Goal: Task Accomplishment & Management: Manage account settings

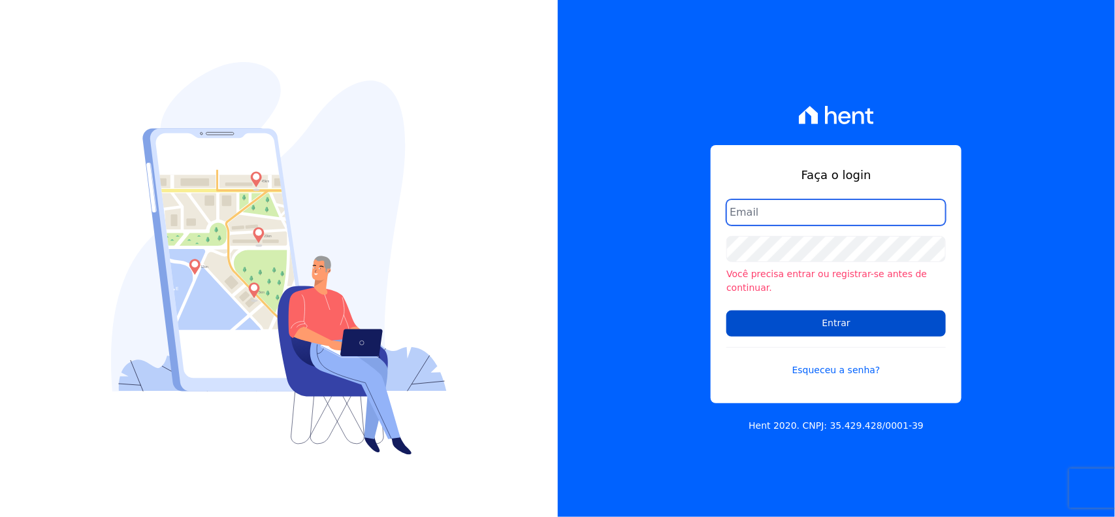
type input "[EMAIL_ADDRESS][DOMAIN_NAME]"
click at [882, 314] on input "Entrar" at bounding box center [836, 323] width 220 height 26
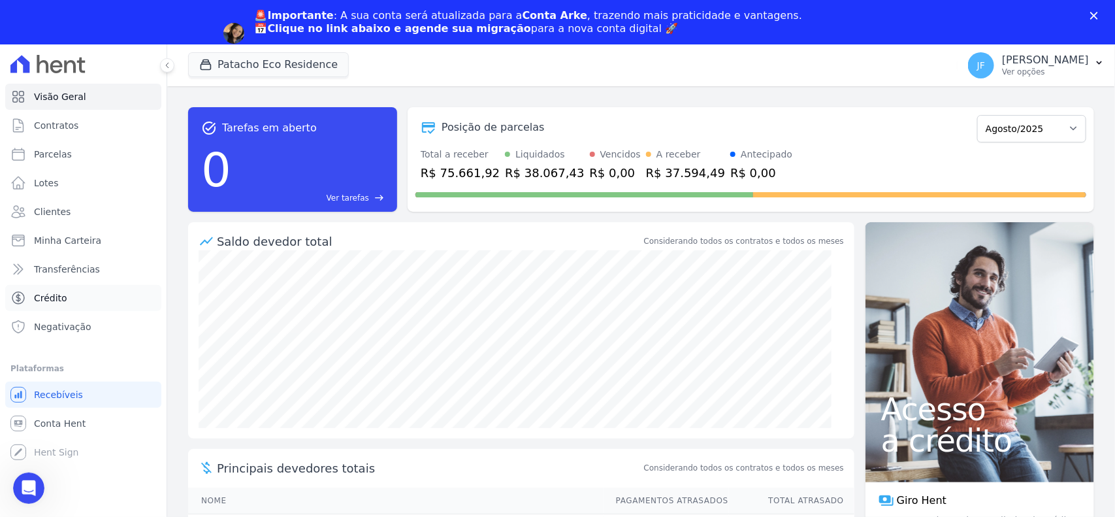
click at [54, 294] on span "Crédito" at bounding box center [50, 297] width 33 height 13
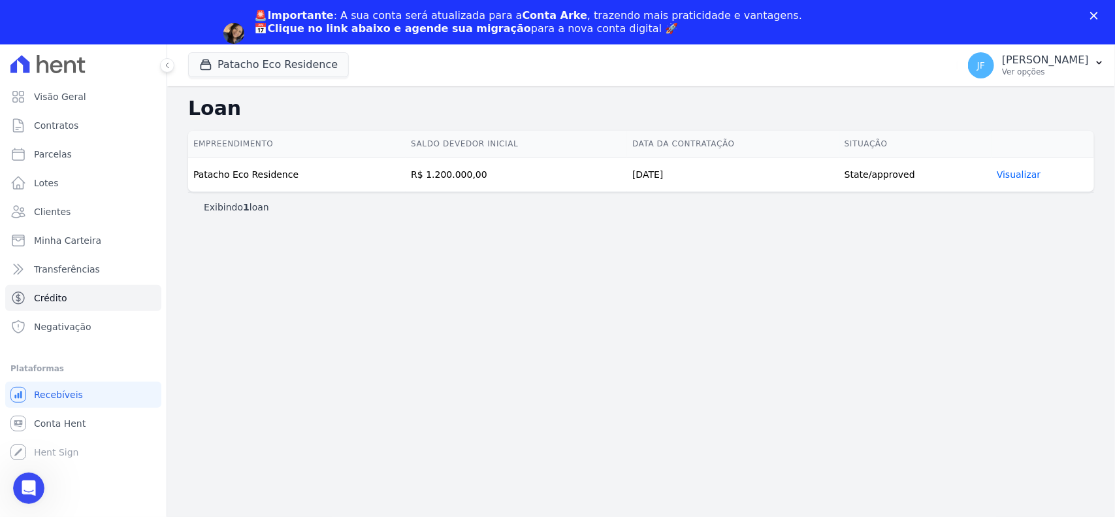
click at [1007, 170] on link "Visualizar" at bounding box center [1019, 174] width 44 height 10
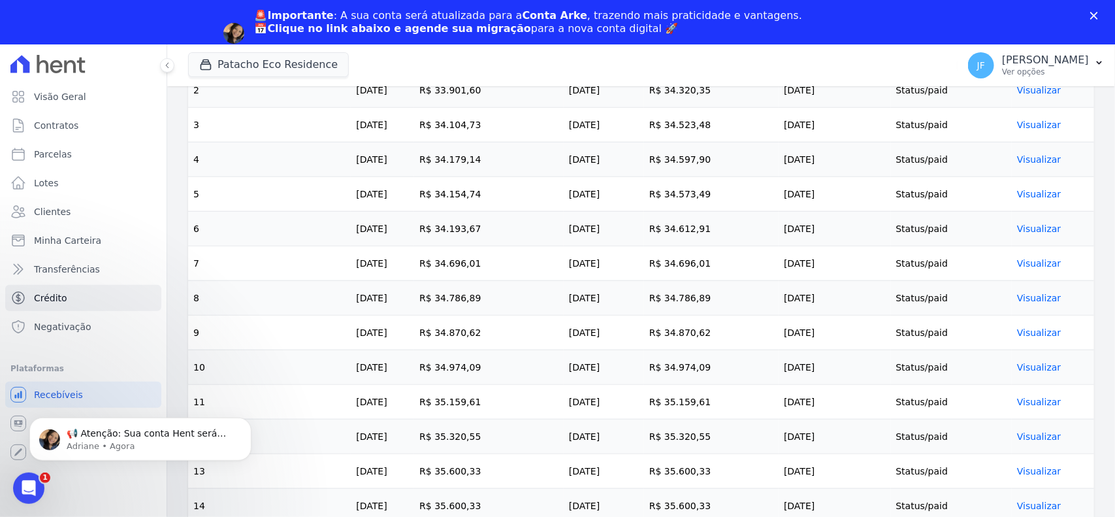
scroll to position [572, 0]
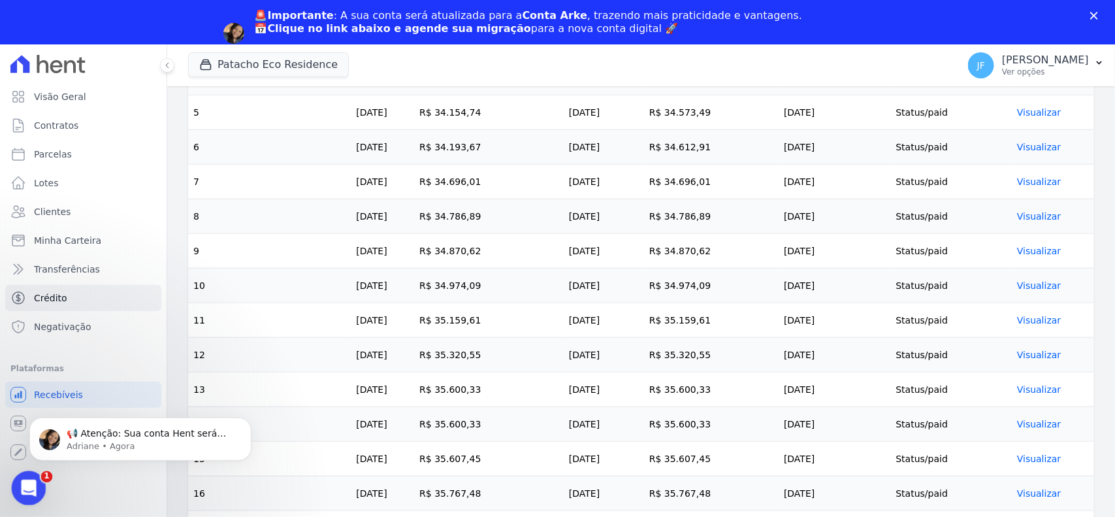
click at [34, 482] on icon "Abertura do Messenger da Intercom" at bounding box center [27, 487] width 22 height 22
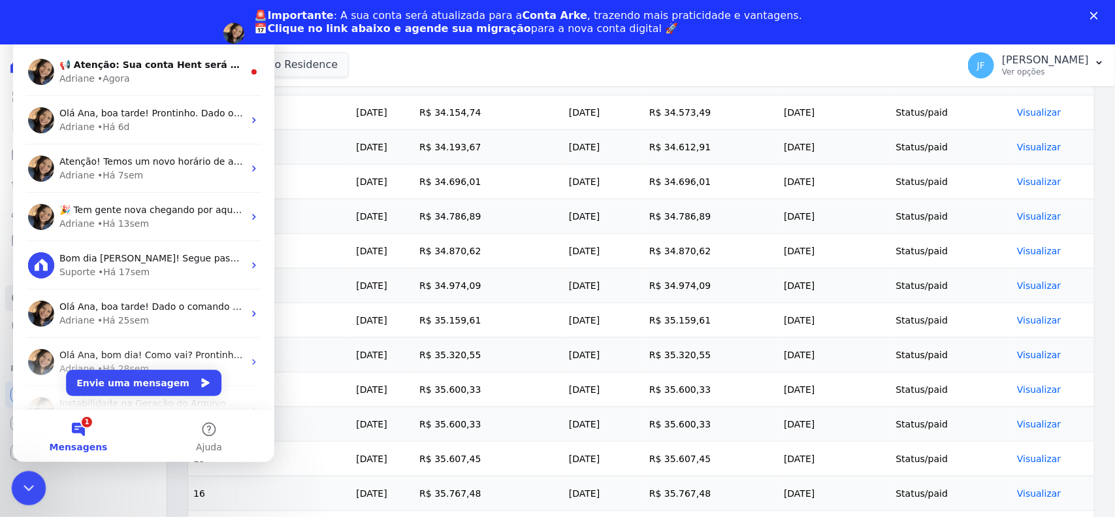
scroll to position [0, 0]
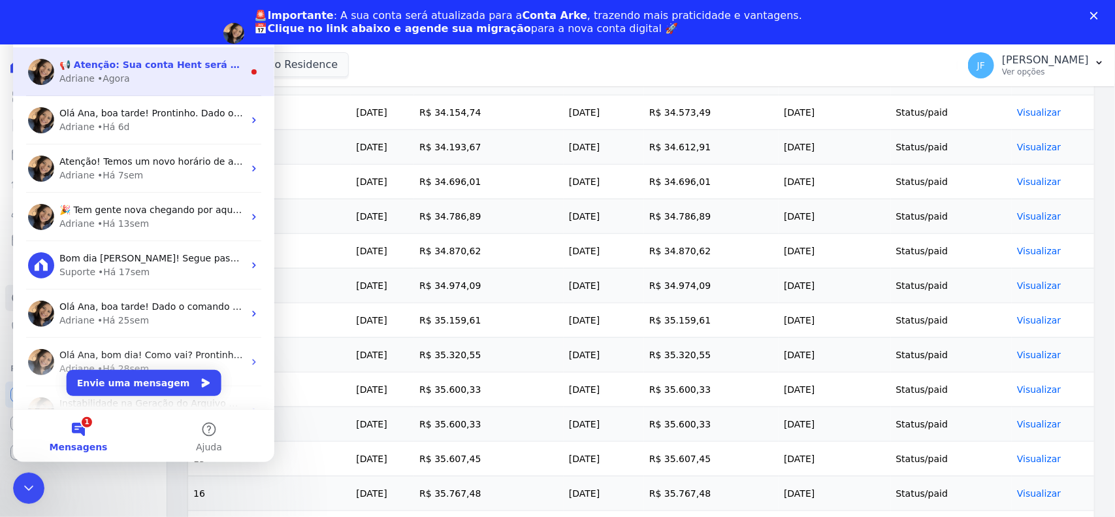
click at [173, 83] on div "Adriane • Agora" at bounding box center [151, 79] width 184 height 14
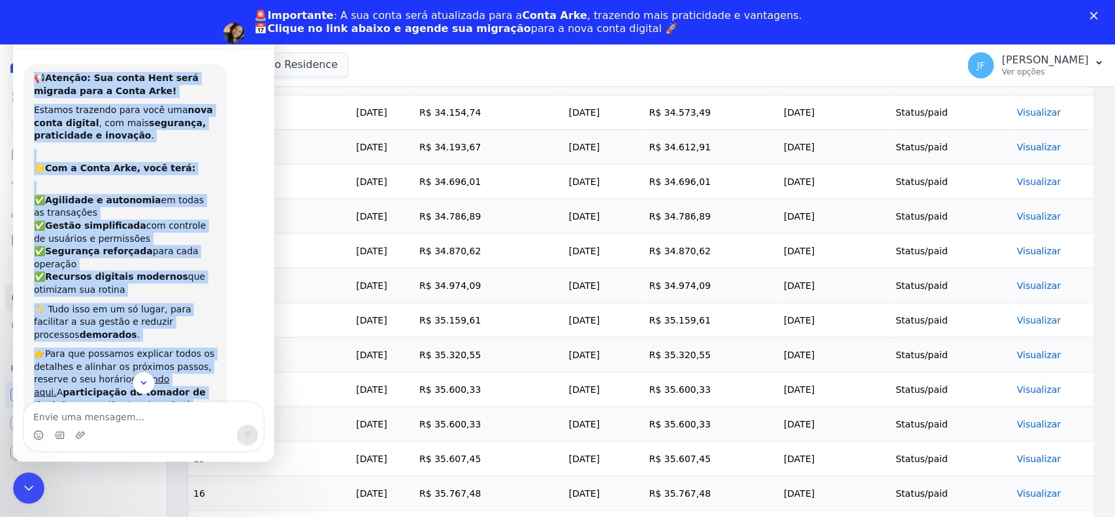
drag, startPoint x: 138, startPoint y: 355, endPoint x: 31, endPoint y: 65, distance: 309.8
click at [31, 65] on div "📢 Atenção: Sua conta Hent será migrada para a Conta Arke! Estamos trazendo para…" at bounding box center [126, 299] width 204 height 471
copy div "📢 Atenção: Sua conta Hent será migrada para a Conta Arke! Estamos trazendo para…"
click at [185, 270] on div "✅ Agilidade e autonomia em todas as transações ✅ Gestão simplificada com contro…" at bounding box center [125, 238] width 183 height 115
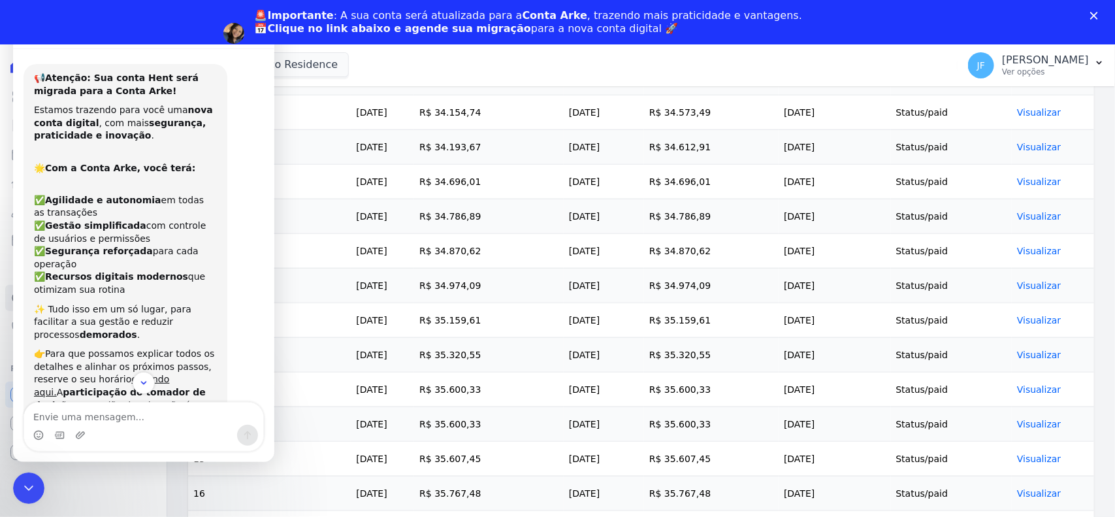
scroll to position [82, 0]
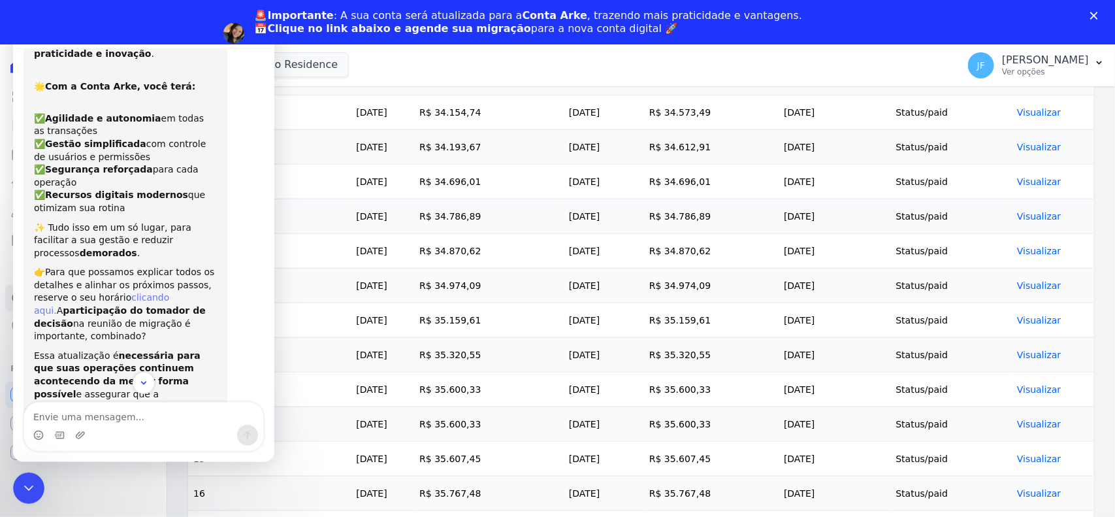
click at [169, 292] on link "clicando aqui." at bounding box center [101, 304] width 135 height 24
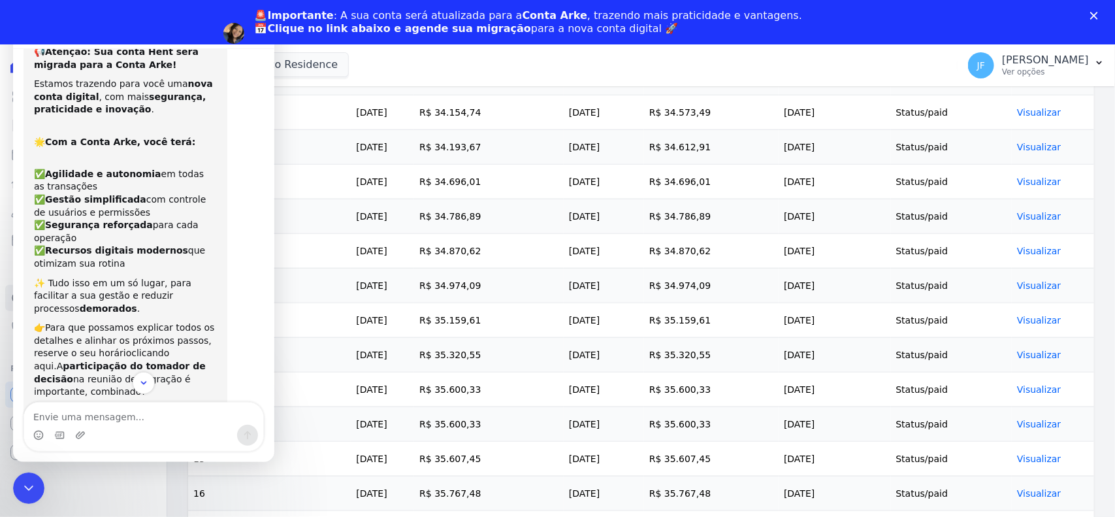
scroll to position [0, 0]
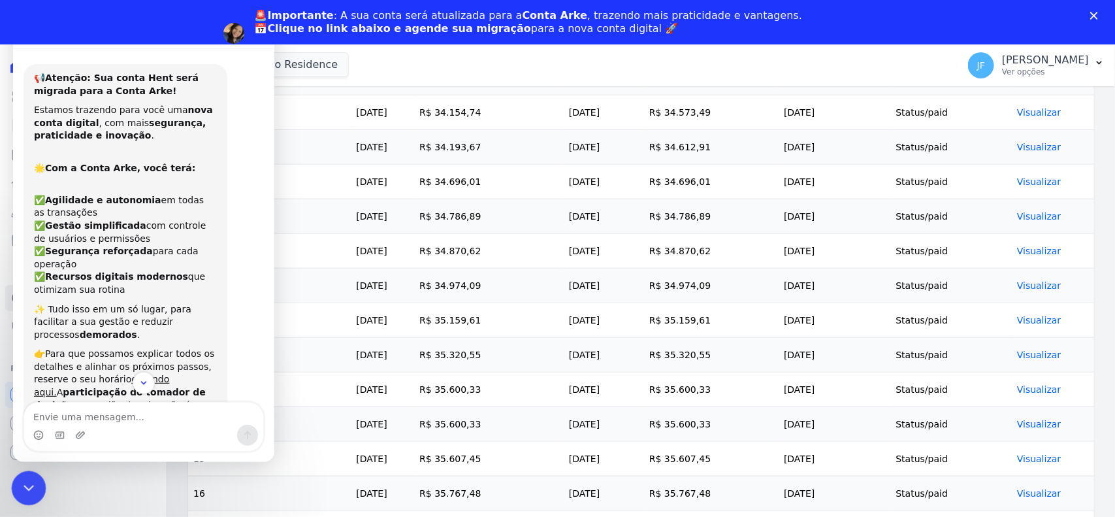
click at [30, 486] on icon "Encerramento do Messenger da Intercom" at bounding box center [27, 486] width 16 height 16
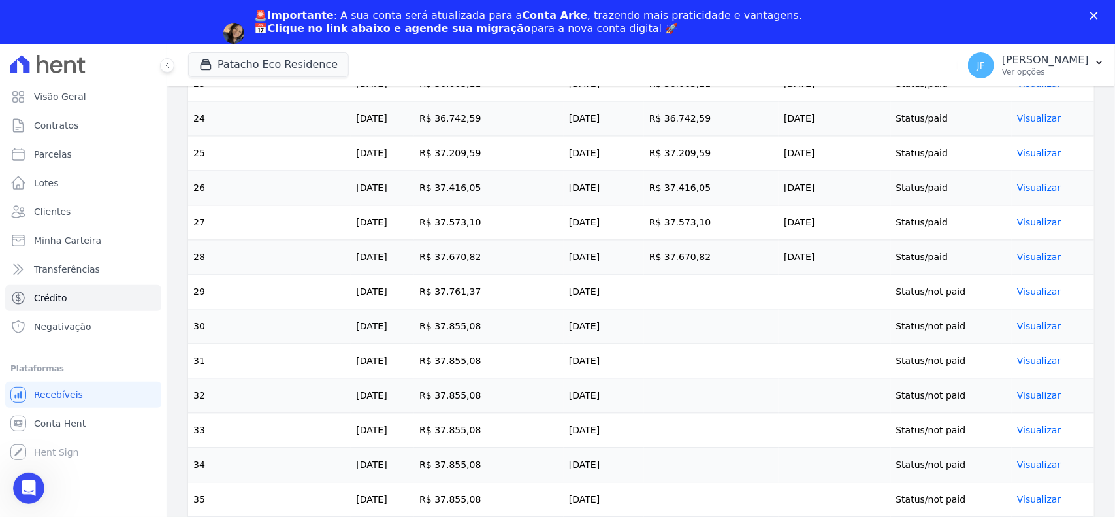
scroll to position [1225, 0]
click at [1033, 295] on link "Visualizar" at bounding box center [1039, 290] width 44 height 10
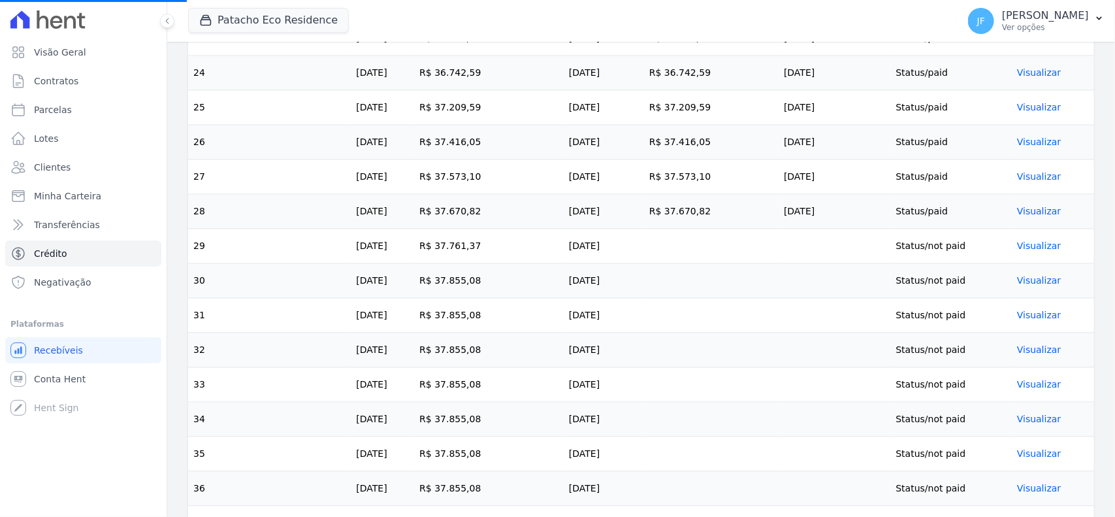
click at [1027, 251] on link "Visualizar" at bounding box center [1039, 245] width 44 height 10
click at [1032, 251] on link "Visualizar" at bounding box center [1039, 245] width 44 height 10
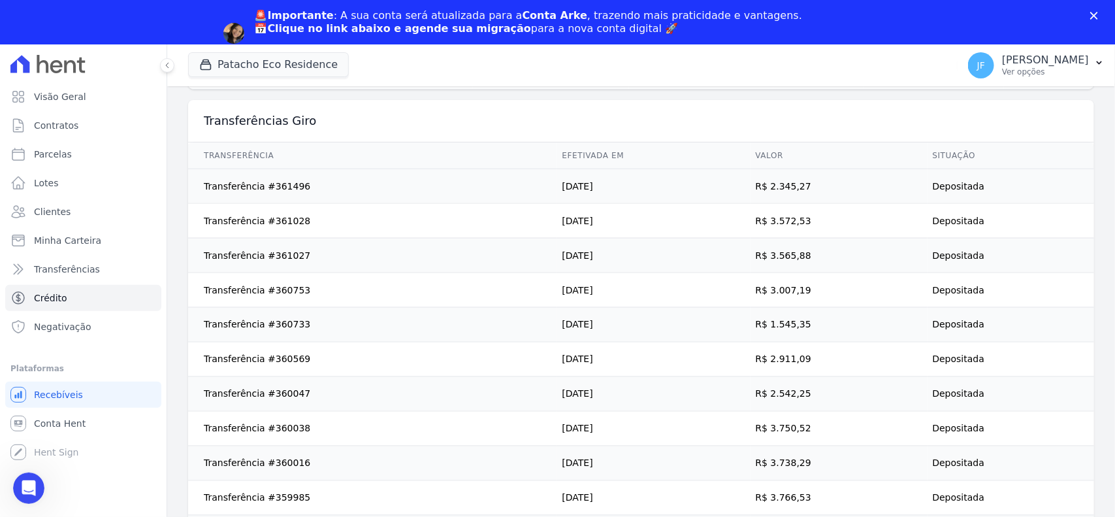
scroll to position [1014, 0]
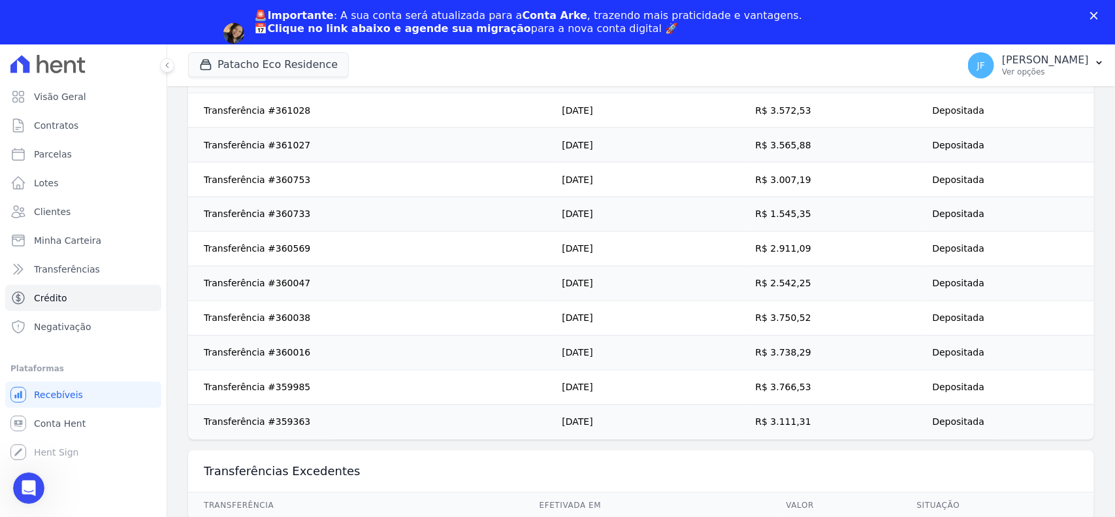
click at [1094, 15] on polygon "Fechar" at bounding box center [1094, 16] width 8 height 8
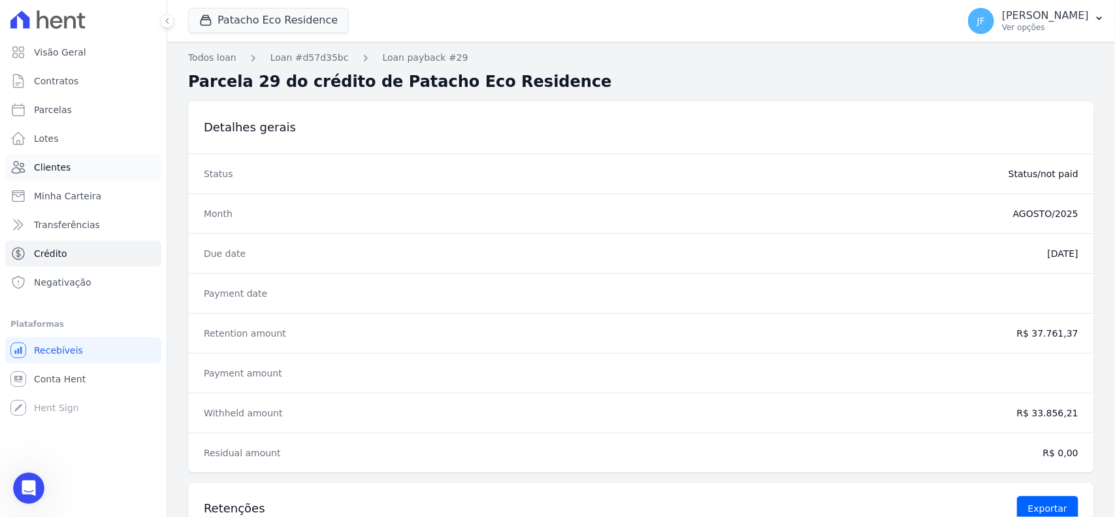
scroll to position [0, 0]
click at [56, 108] on span "Parcelas" at bounding box center [53, 109] width 38 height 13
select select
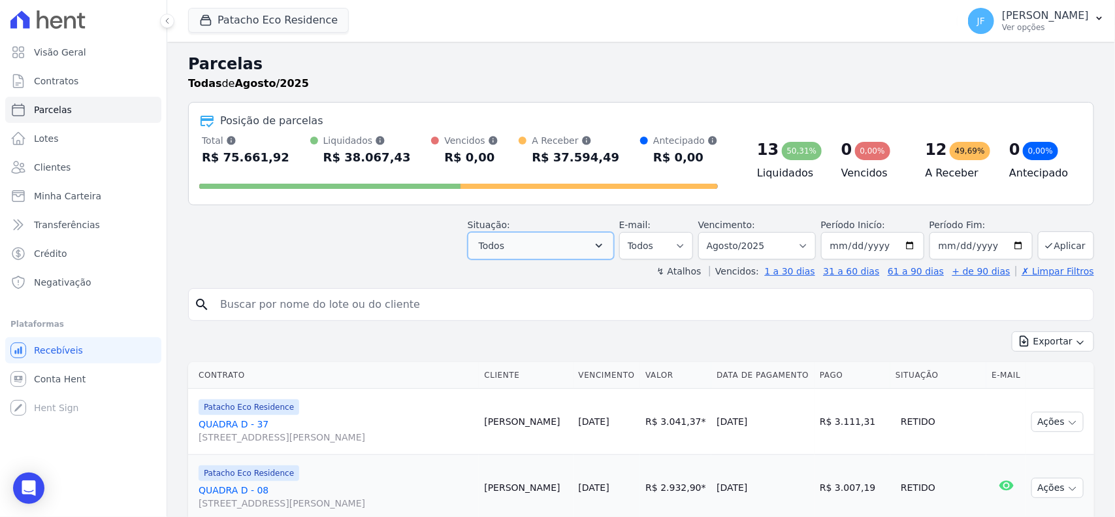
click at [583, 247] on button "Todos" at bounding box center [541, 245] width 146 height 27
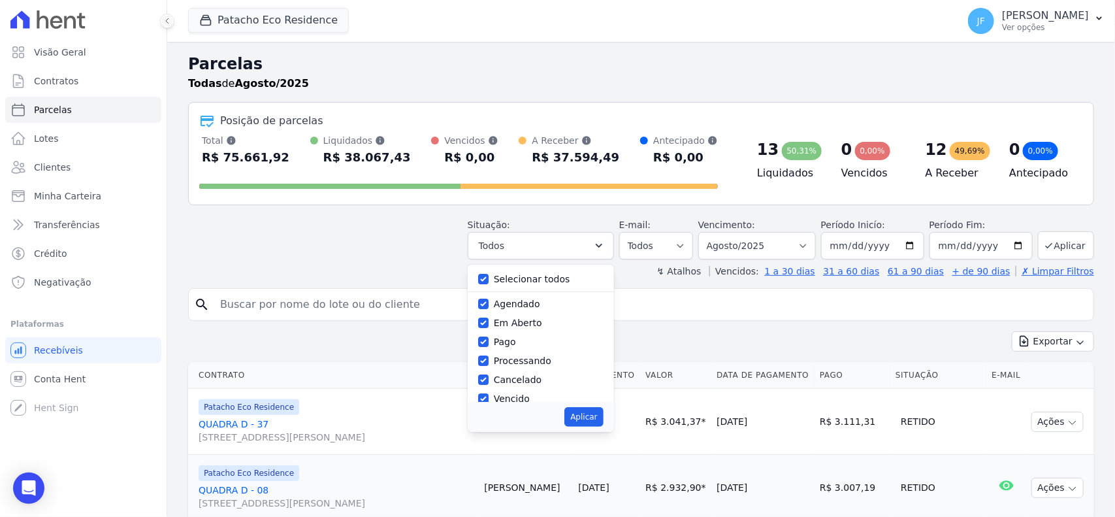
click at [550, 276] on label "Selecionar todos" at bounding box center [532, 279] width 76 height 10
click at [489, 276] on input "Selecionar todos" at bounding box center [483, 279] width 10 height 10
checkbox input "false"
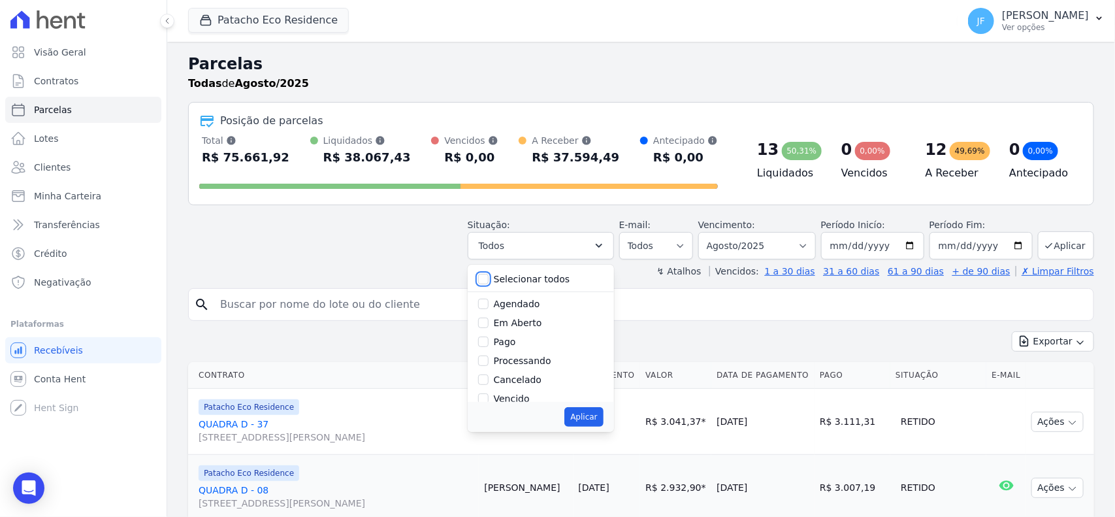
checkbox input "false"
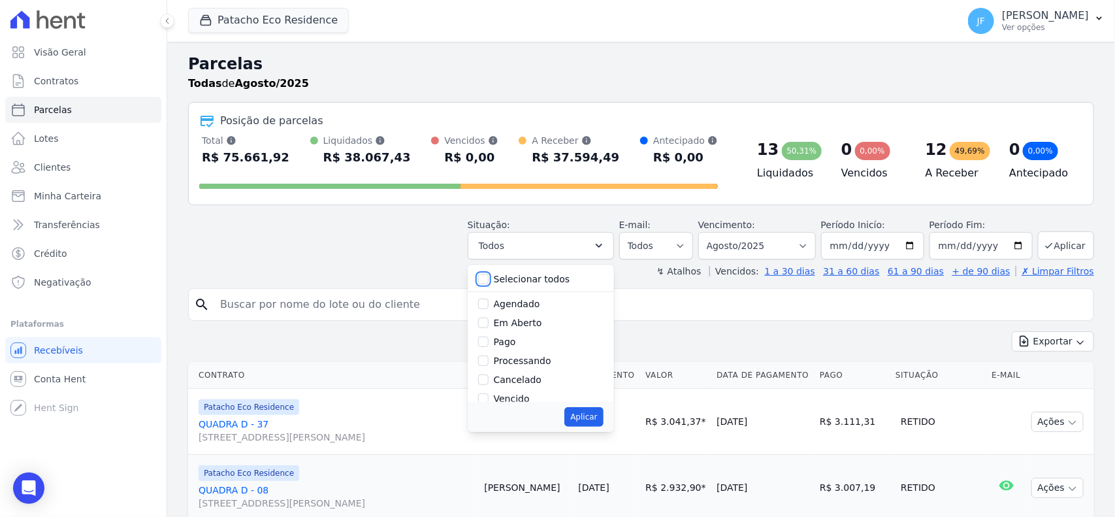
checkbox input "false"
click at [527, 317] on label "Vencido" at bounding box center [512, 317] width 36 height 10
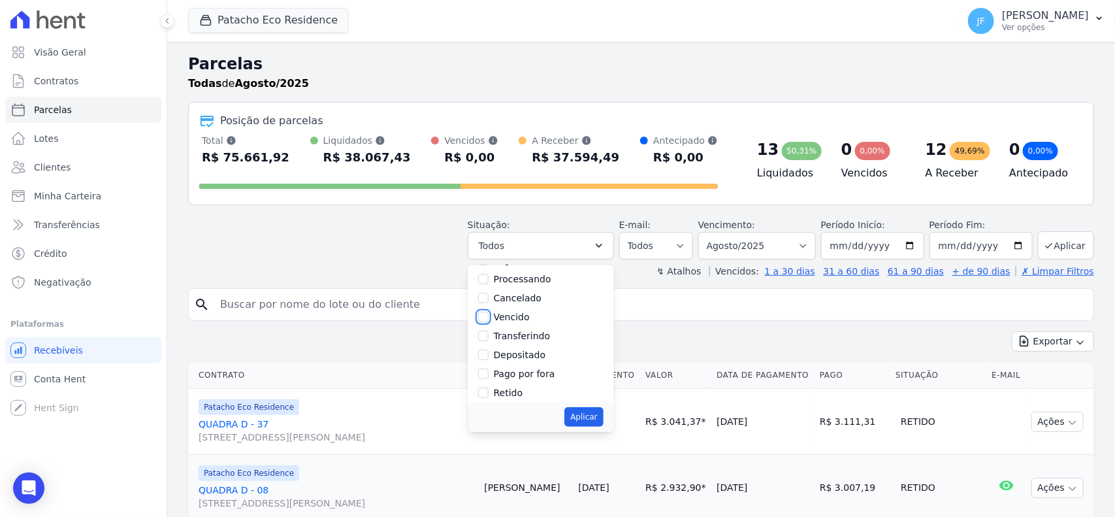
click at [489, 317] on input "Vencido" at bounding box center [483, 317] width 10 height 10
checkbox input "true"
click at [596, 422] on button "Aplicar" at bounding box center [583, 417] width 39 height 20
select select "overdue"
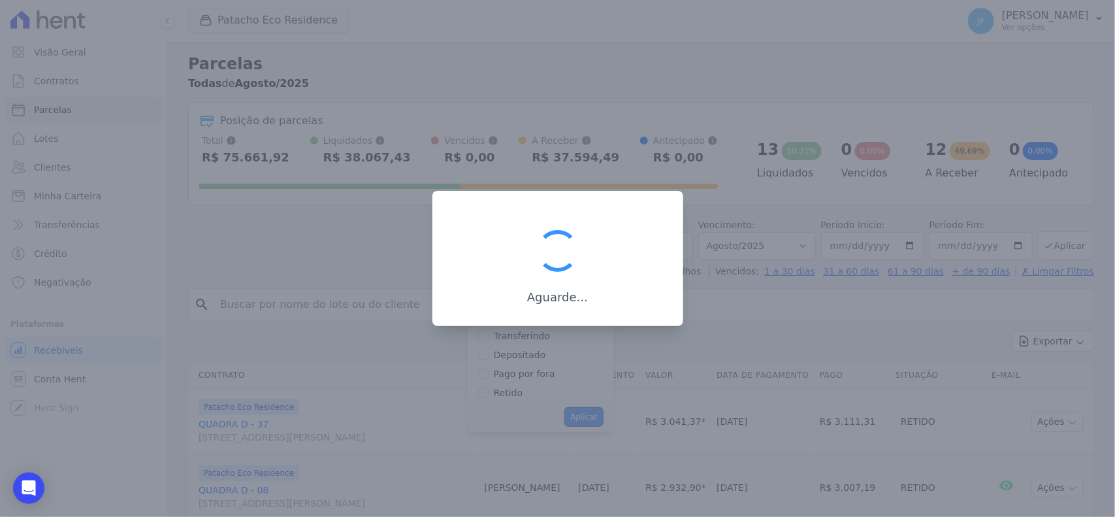
scroll to position [24, 0]
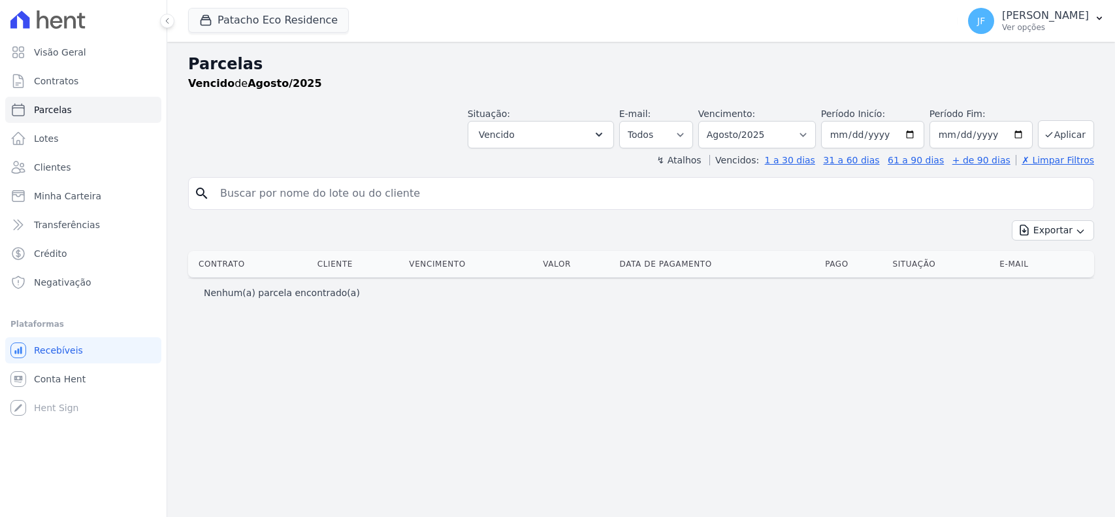
select select
click at [567, 128] on button "Vencido" at bounding box center [541, 134] width 146 height 27
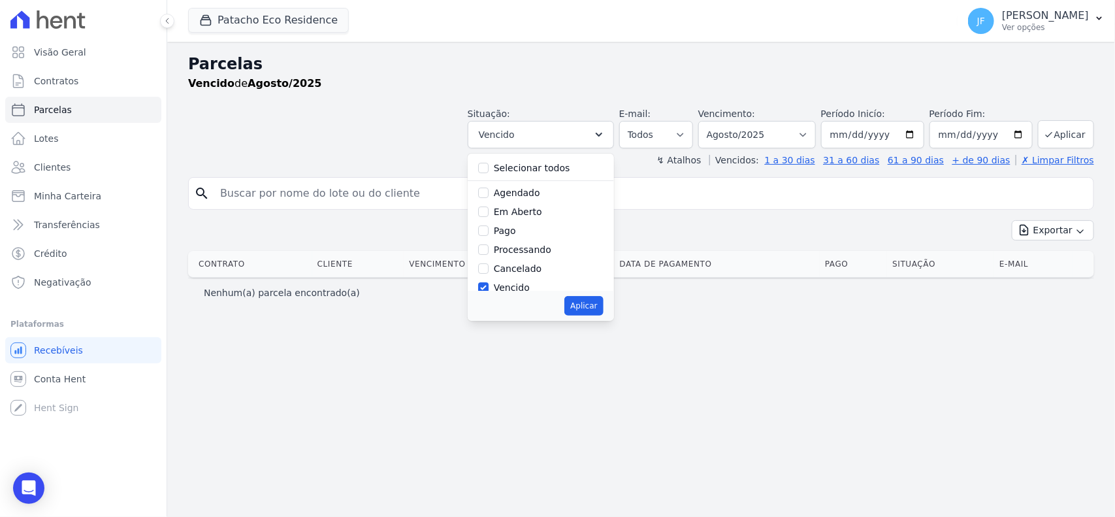
click at [561, 169] on label "Selecionar todos" at bounding box center [532, 168] width 76 height 10
click at [489, 169] on input "Selecionar todos" at bounding box center [483, 168] width 10 height 10
checkbox input "true"
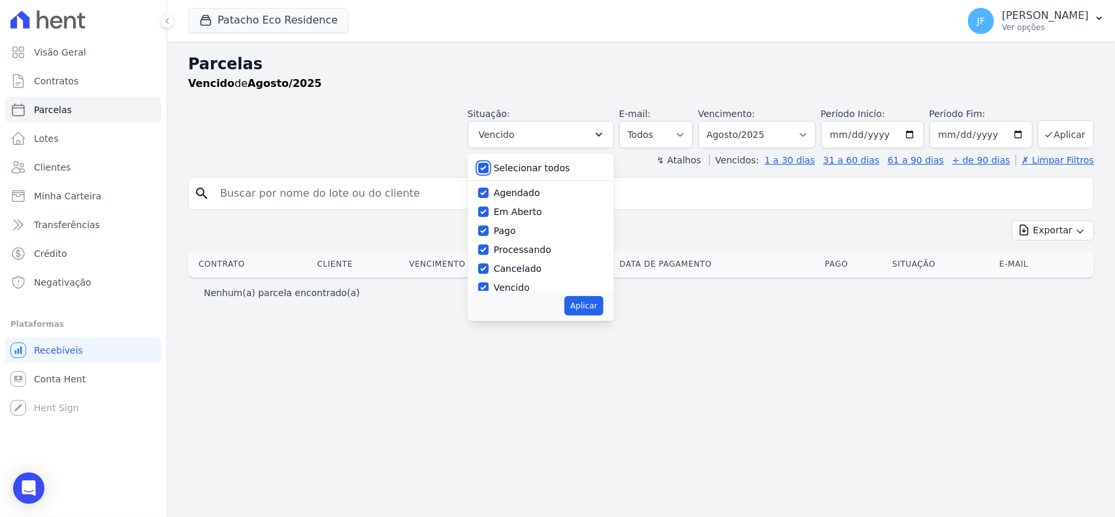
checkbox input "true"
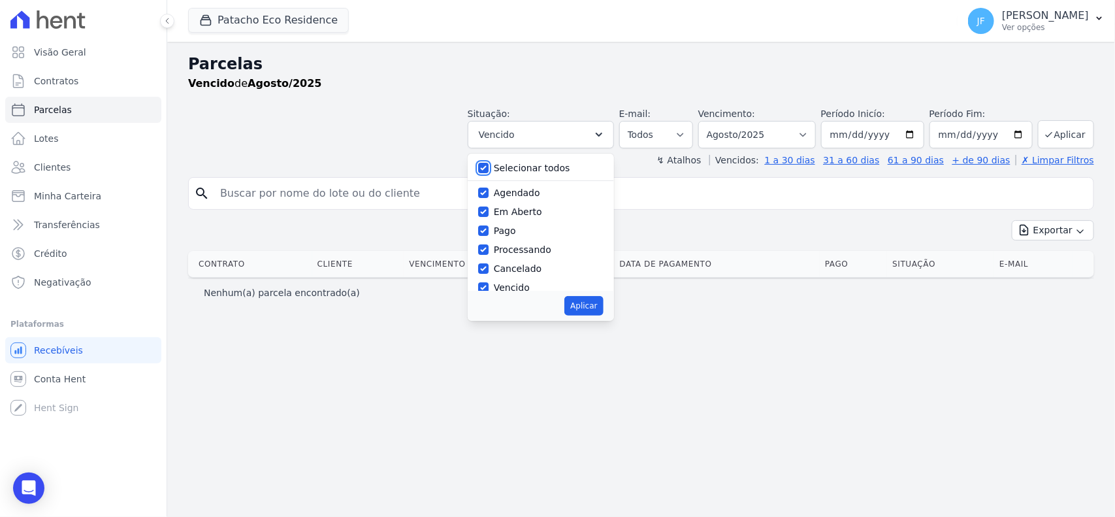
checkbox input "true"
click at [603, 309] on button "Aplicar" at bounding box center [583, 306] width 39 height 20
select select "scheduled"
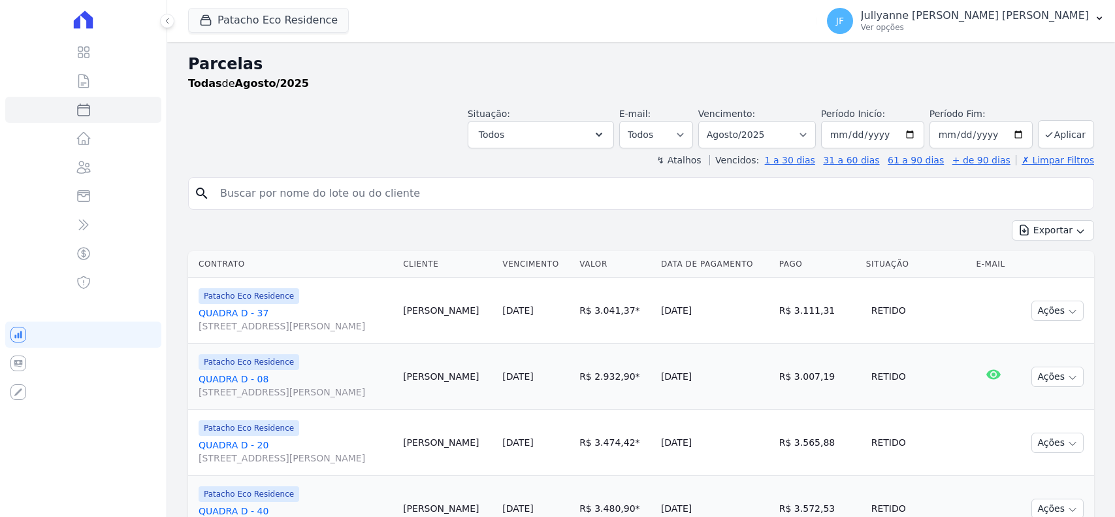
select select
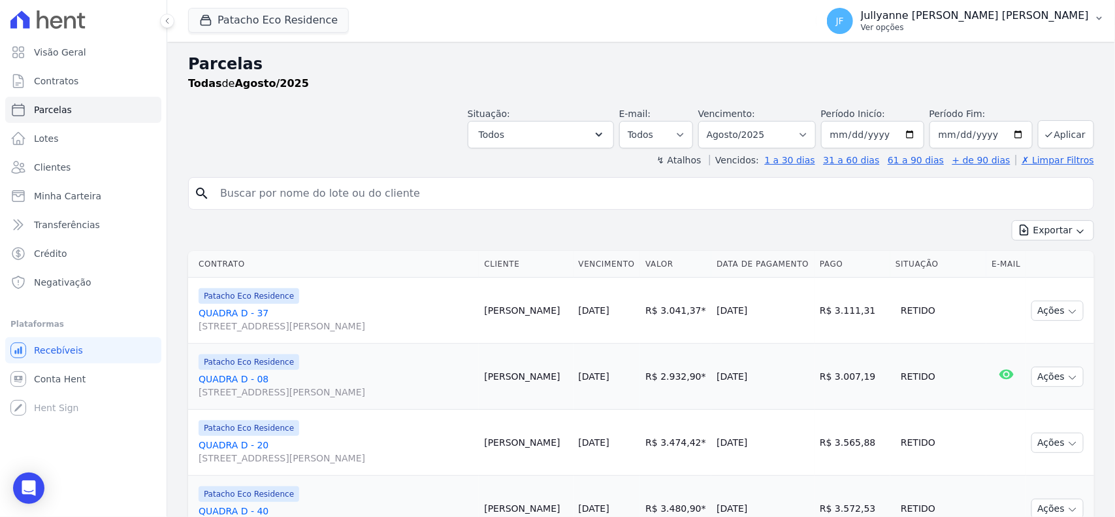
click at [1070, 24] on p "Ver opções" at bounding box center [975, 27] width 228 height 10
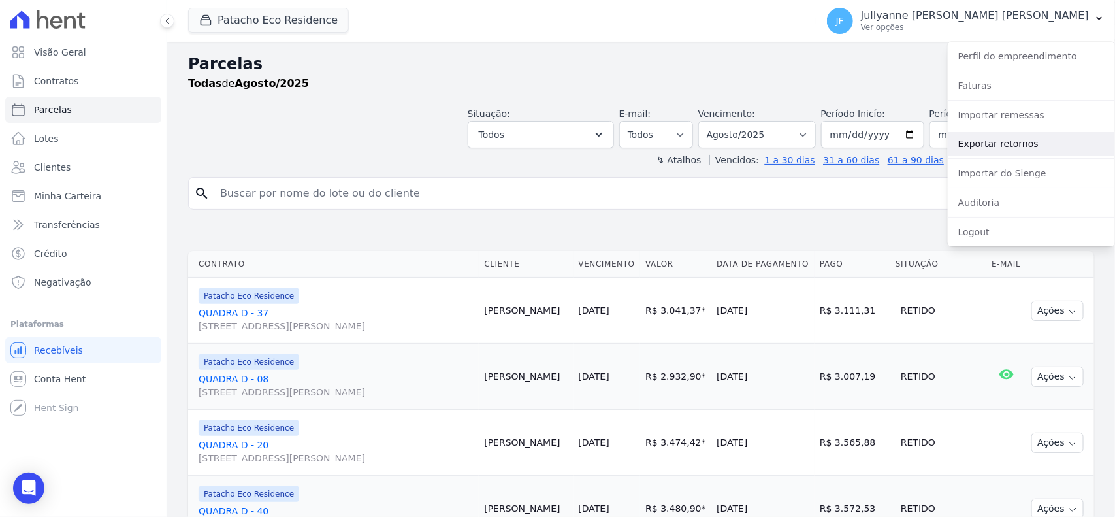
click at [1032, 148] on link "Exportar retornos" at bounding box center [1031, 144] width 167 height 24
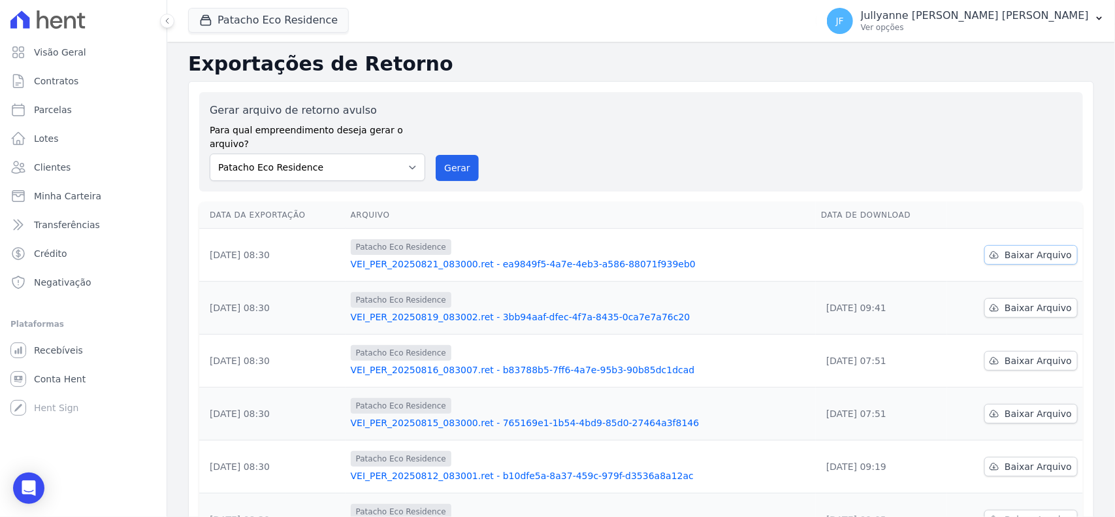
click at [1024, 248] on span "Baixar Arquivo" at bounding box center [1038, 254] width 67 height 13
click at [61, 112] on span "Parcelas" at bounding box center [53, 109] width 38 height 13
select select
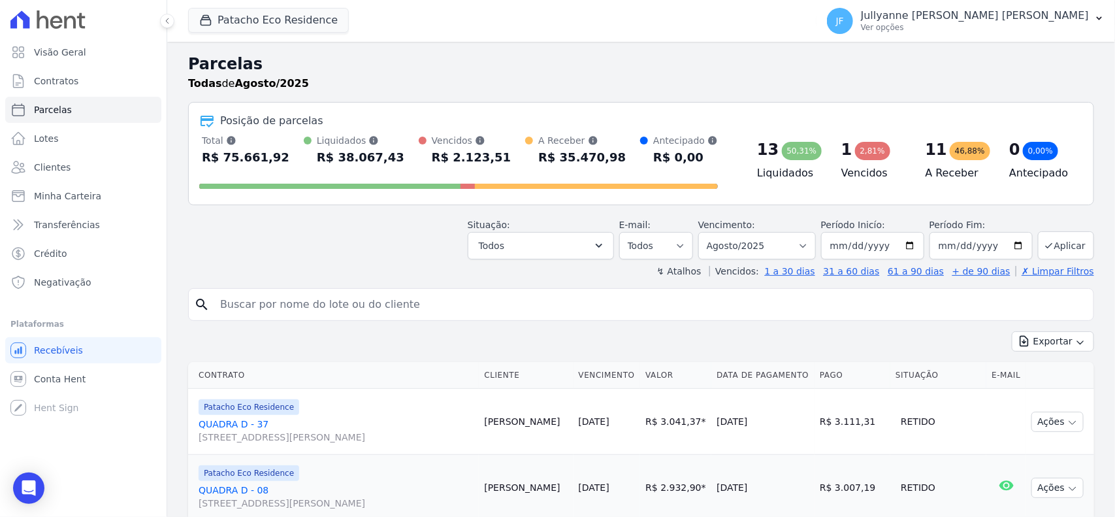
click at [48, 106] on span "Parcelas" at bounding box center [53, 109] width 38 height 13
select select
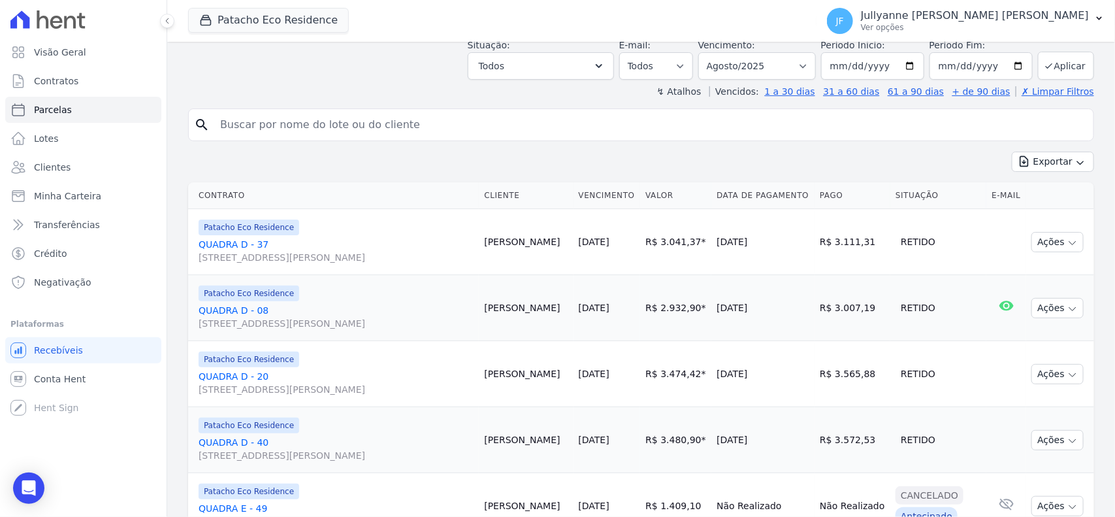
scroll to position [245, 0]
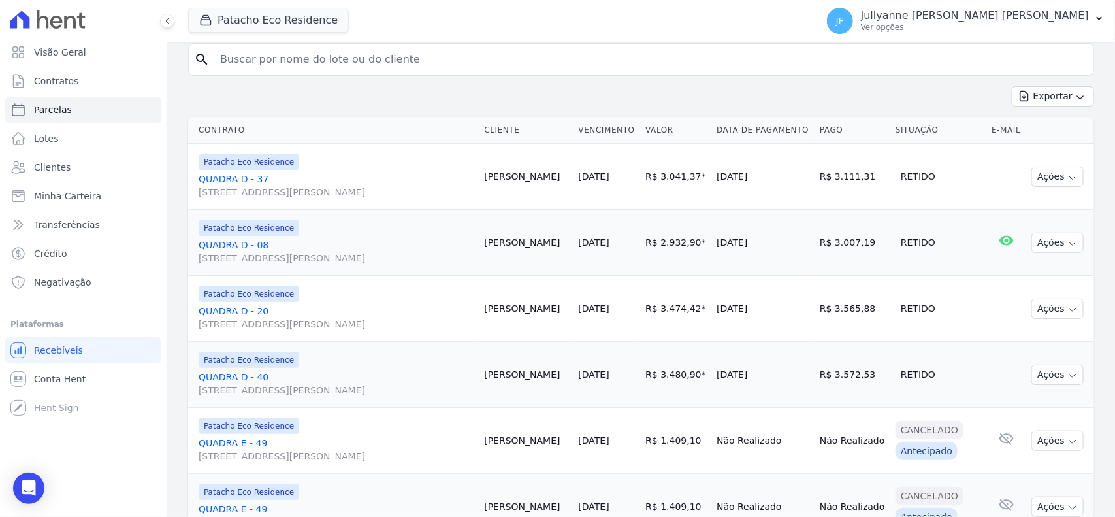
click at [559, 86] on div "Exportar Exportar PDF Exportar CSV" at bounding box center [641, 101] width 906 height 31
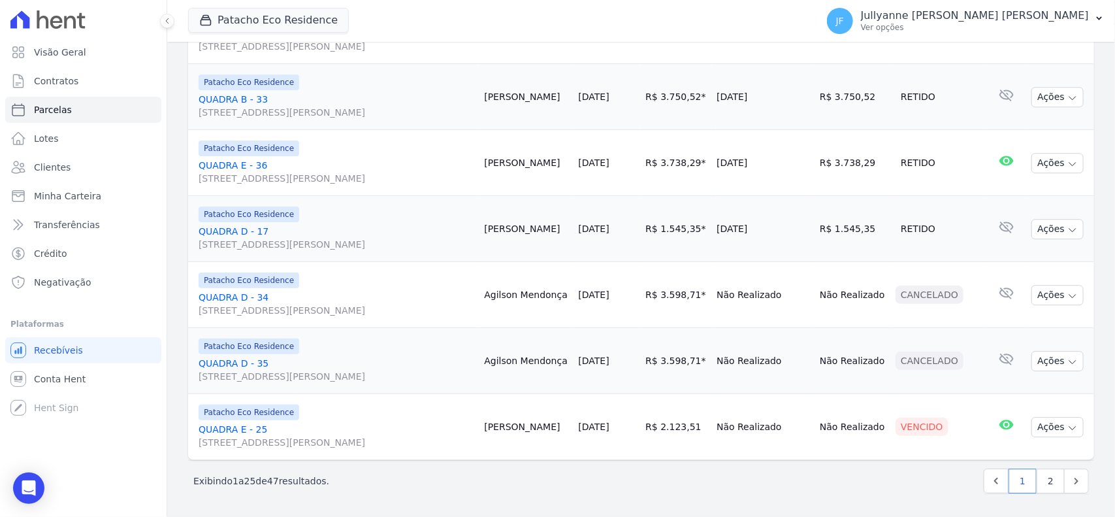
scroll to position [1895, 0]
click at [1037, 479] on link "2" at bounding box center [1051, 480] width 28 height 25
select select
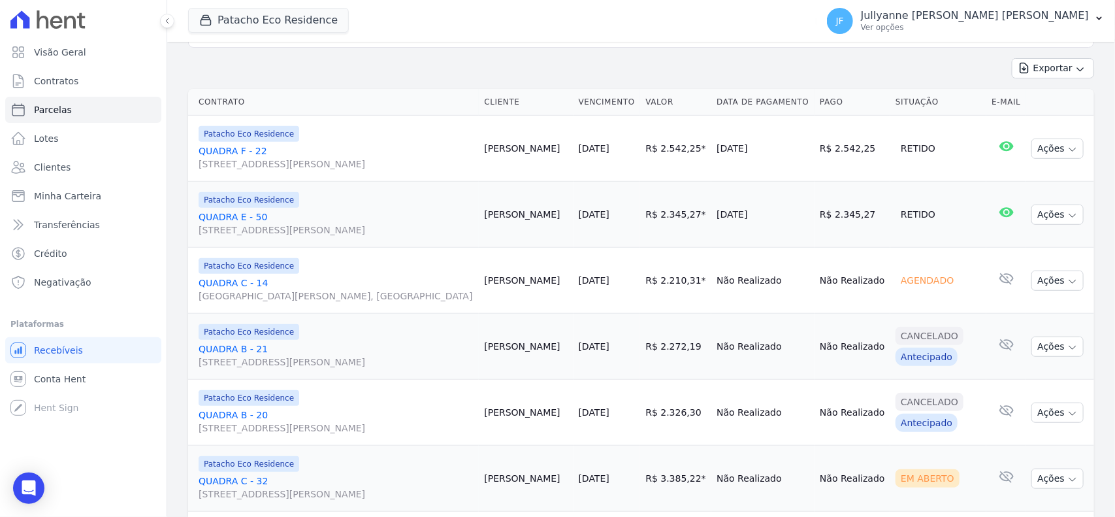
scroll to position [245, 0]
